Goal: Task Accomplishment & Management: Manage account settings

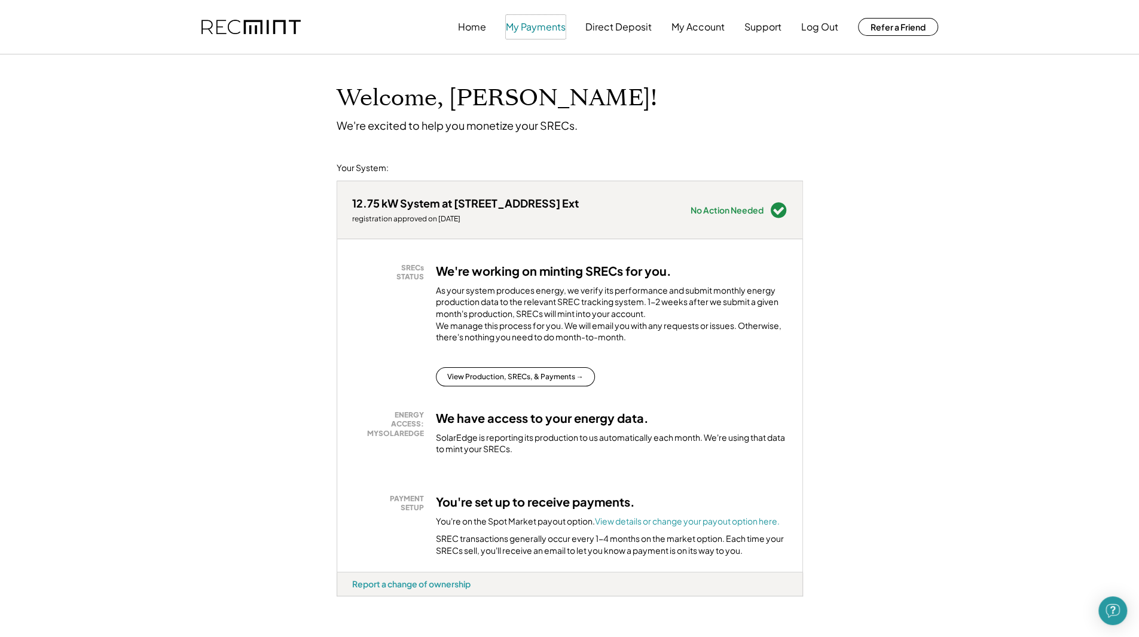
click at [541, 36] on button "My Payments" at bounding box center [536, 27] width 60 height 24
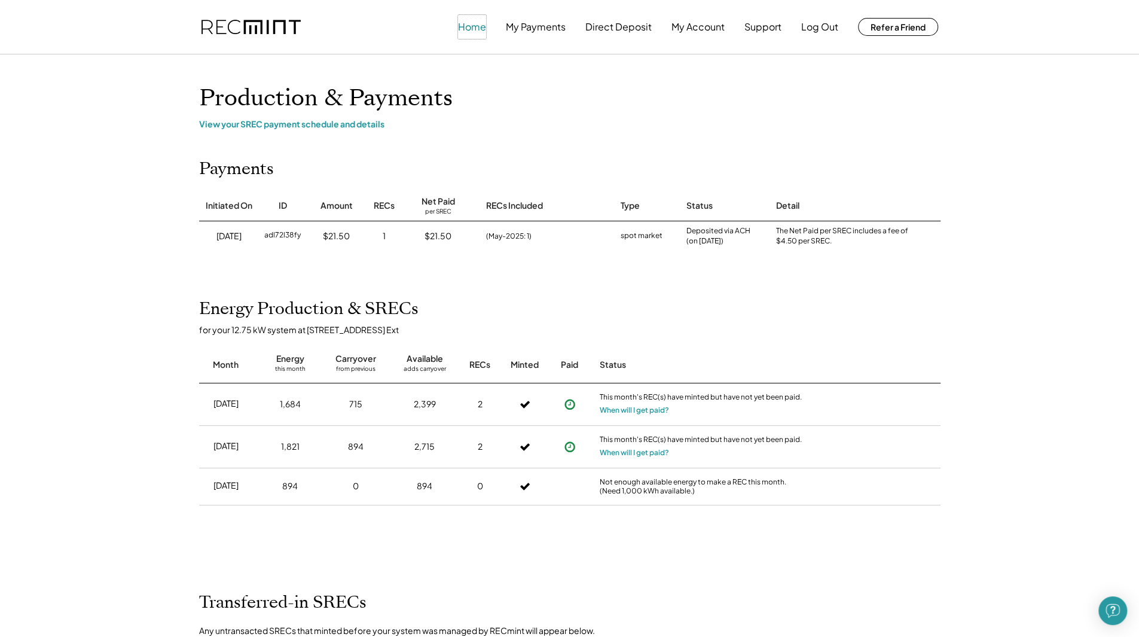
click at [471, 30] on button "Home" at bounding box center [472, 27] width 28 height 24
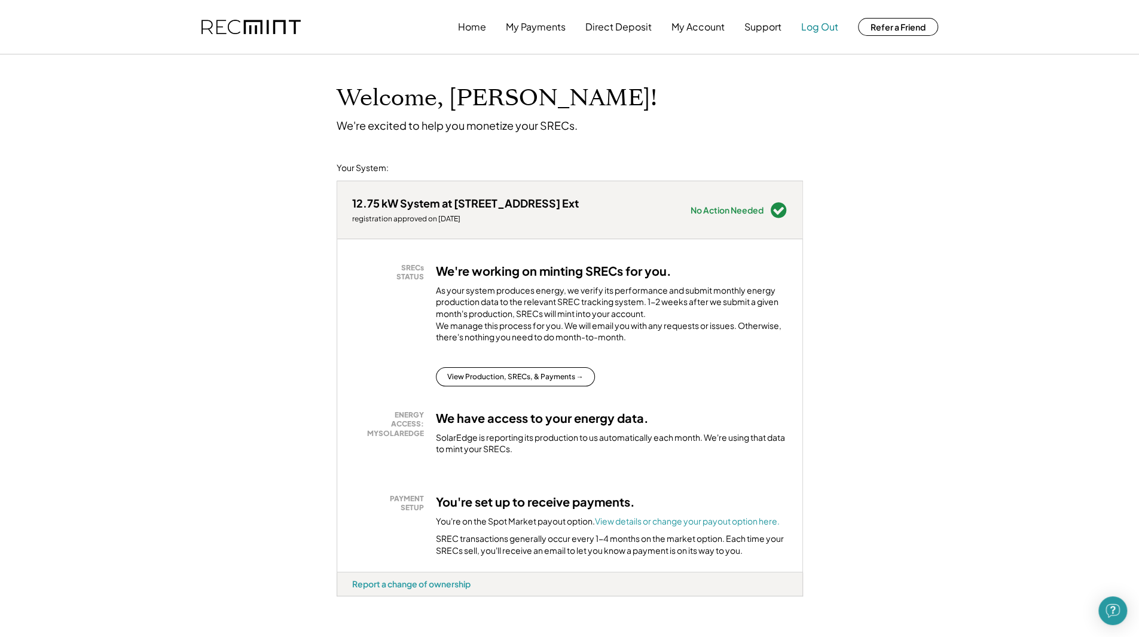
click at [819, 29] on button "Log Out" at bounding box center [819, 27] width 37 height 24
